Goal: Task Accomplishment & Management: Use online tool/utility

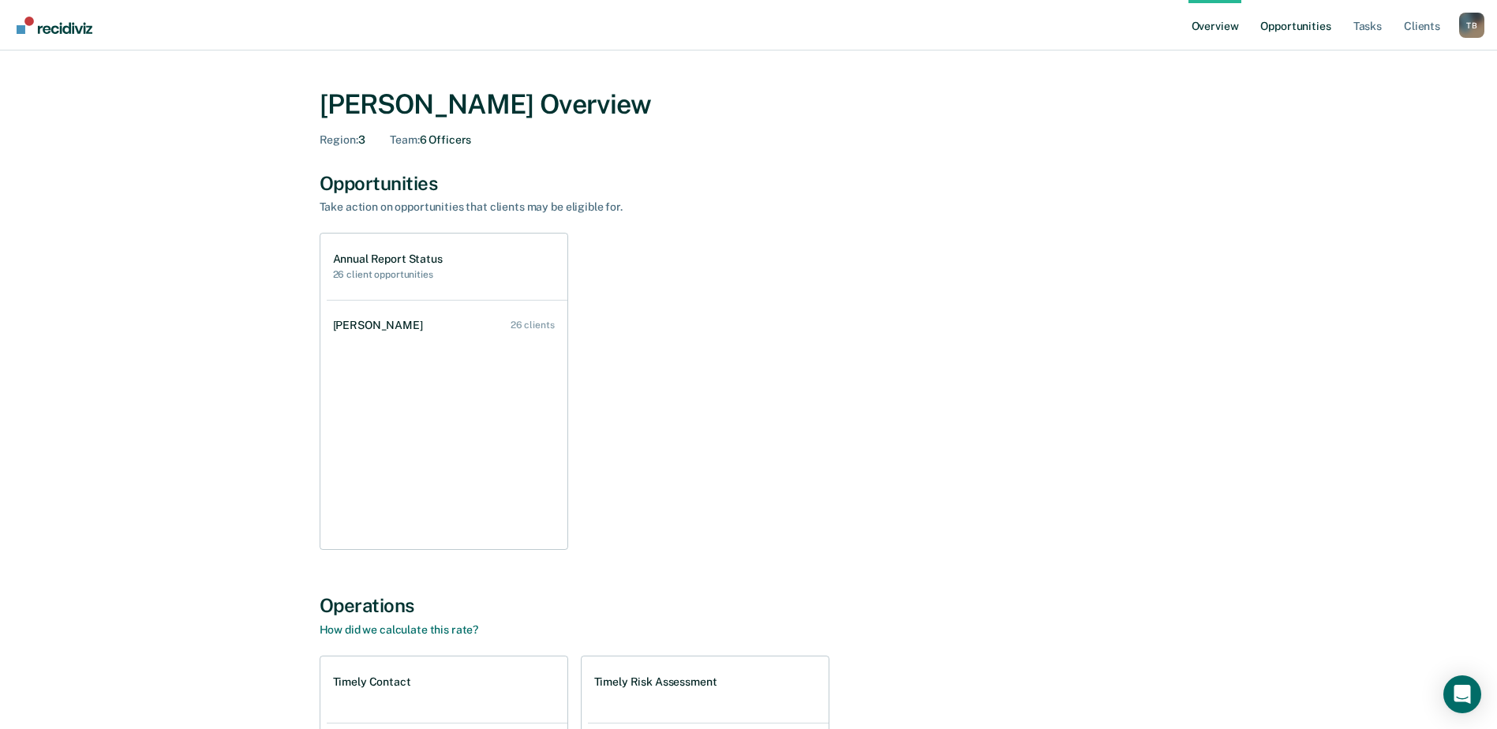
click at [1283, 24] on link "Opportunities" at bounding box center [1295, 25] width 77 height 50
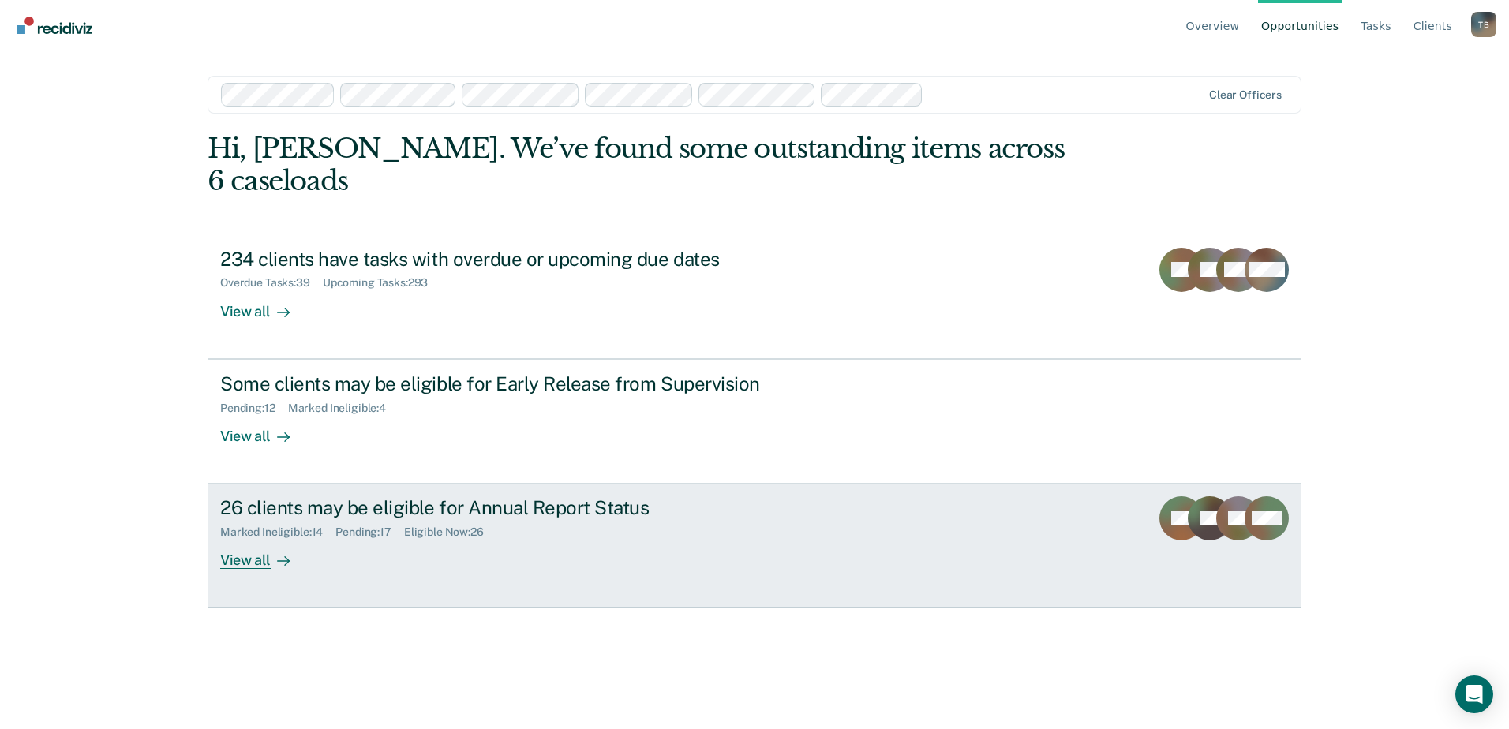
click at [334, 496] on div "26 clients may be eligible for Annual Report Status" at bounding box center [497, 507] width 554 height 23
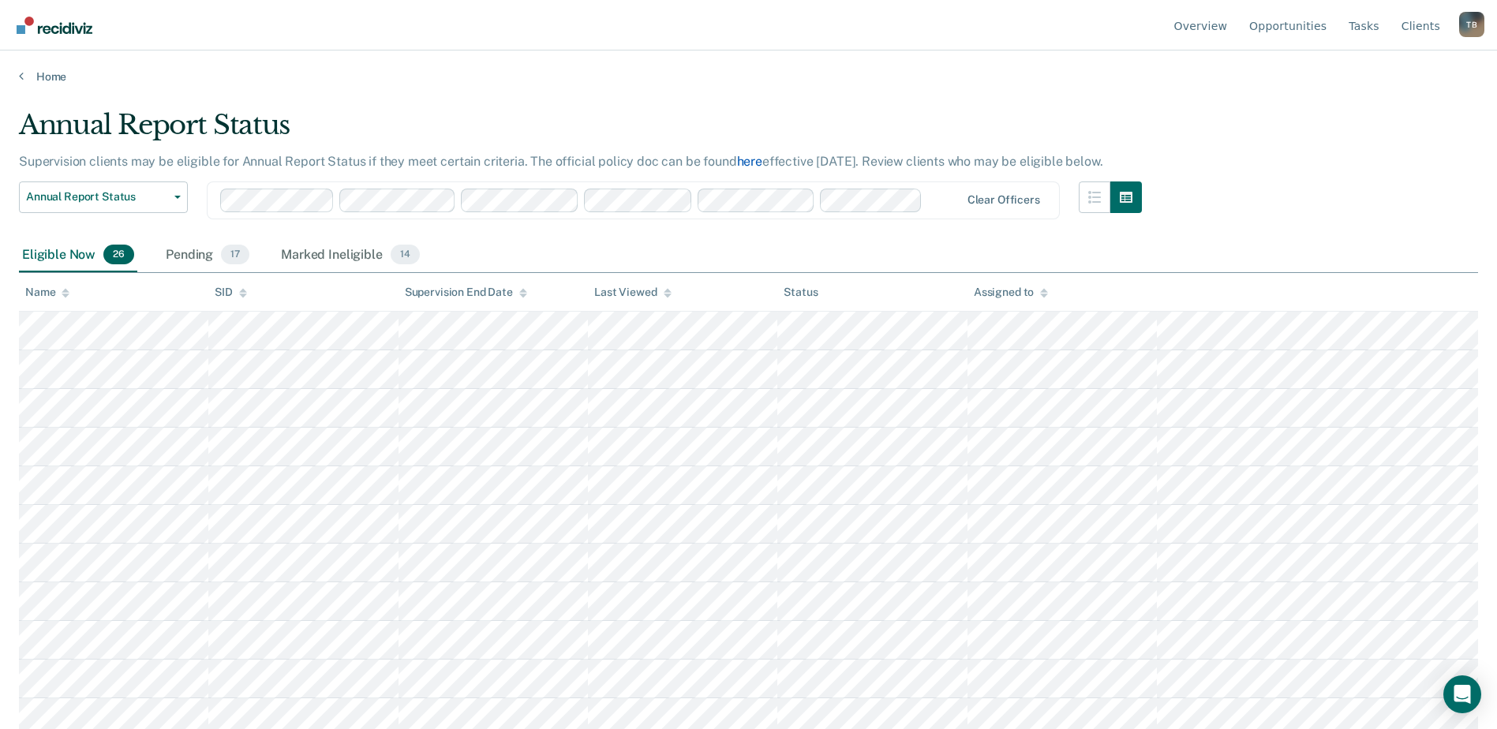
click at [750, 166] on link "here" at bounding box center [749, 161] width 25 height 15
